Goal: Task Accomplishment & Management: Complete application form

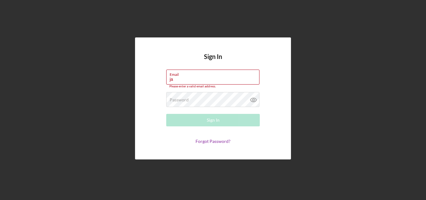
type input "j"
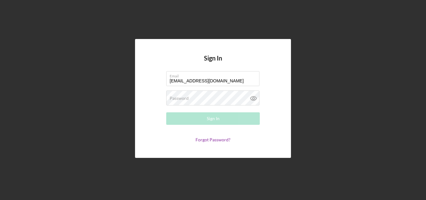
type input "[EMAIL_ADDRESS][DOMAIN_NAME]"
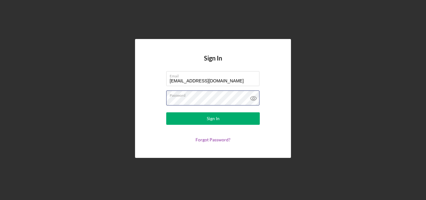
click at [166, 112] on button "Sign In" at bounding box center [213, 118] width 94 height 12
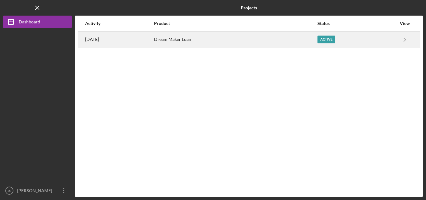
click at [144, 37] on div "[DATE]" at bounding box center [119, 40] width 68 height 16
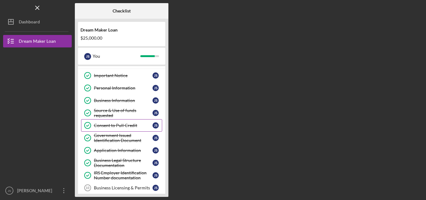
scroll to position [58, 0]
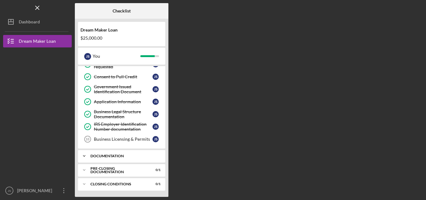
click at [118, 154] on div "Icon/Expander Documentation 8 / 10" at bounding box center [121, 156] width 87 height 12
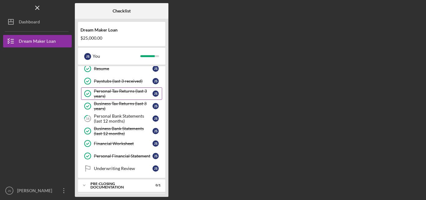
scroll to position [187, 0]
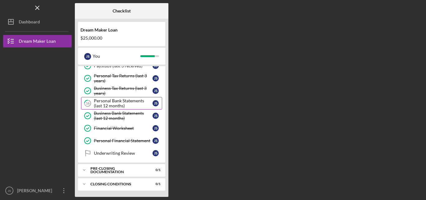
click at [111, 104] on div "Personal Bank Statements (last 12 months)" at bounding box center [123, 103] width 59 height 10
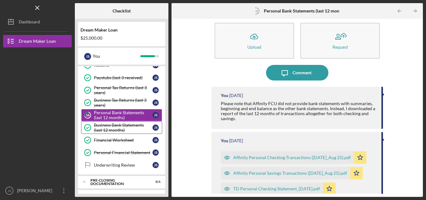
scroll to position [187, 0]
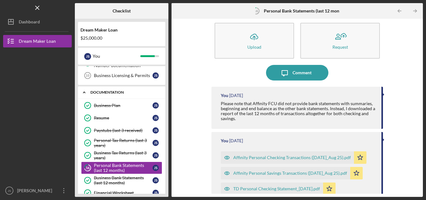
click at [100, 93] on div "Documentation" at bounding box center [124, 93] width 67 height 4
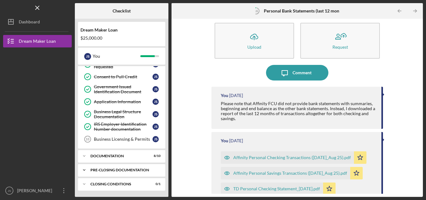
click at [109, 170] on div "Pre-Closing Documentation" at bounding box center [124, 170] width 67 height 4
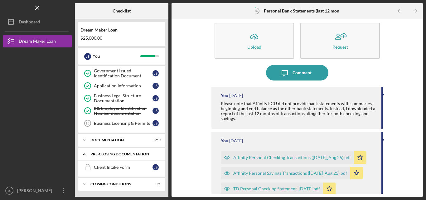
click at [121, 155] on div "Pre-Closing Documentation" at bounding box center [124, 154] width 67 height 4
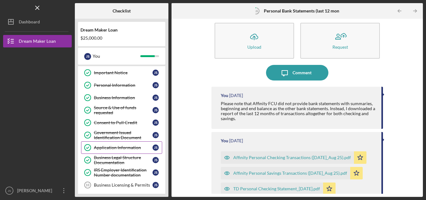
scroll to position [0, 0]
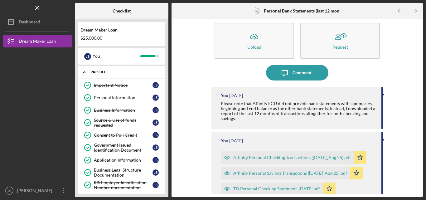
click at [116, 68] on div "Icon/Expander Profile 9 / 10" at bounding box center [121, 72] width 87 height 13
